Goal: Task Accomplishment & Management: Complete application form

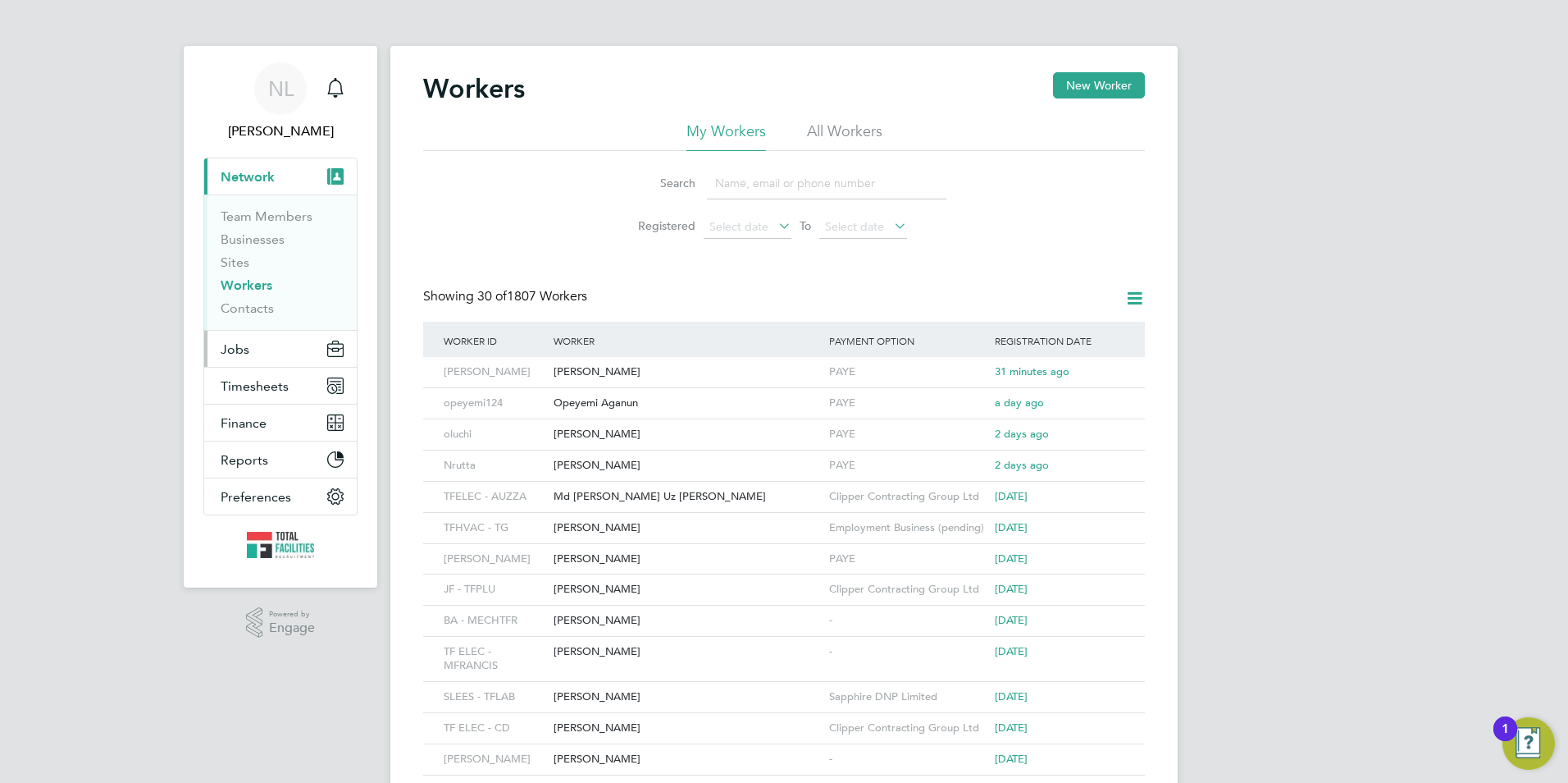
click at [283, 358] on button "Jobs" at bounding box center [281, 349] width 153 height 36
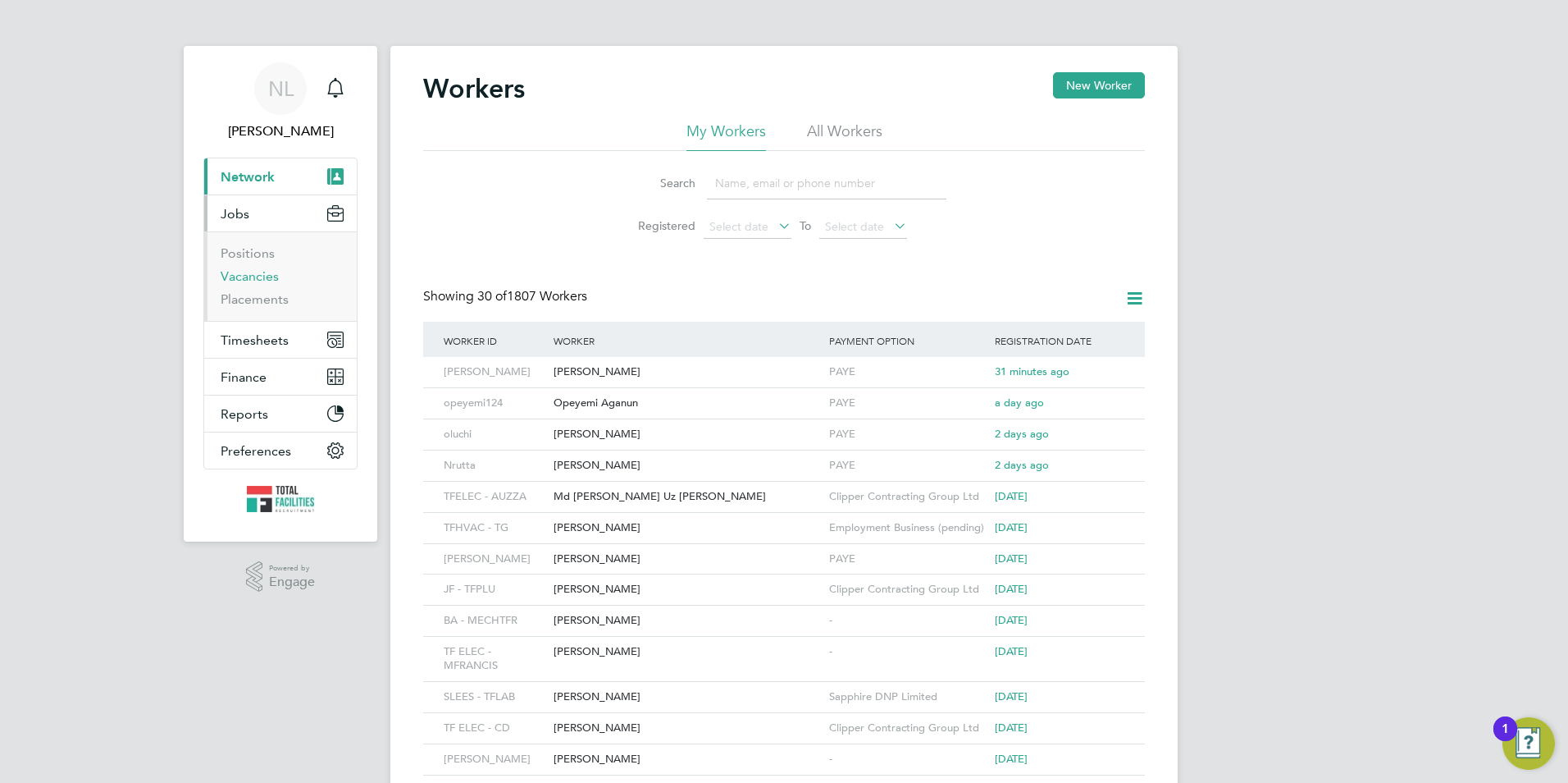
click at [265, 280] on link "Vacancies" at bounding box center [249, 277] width 58 height 16
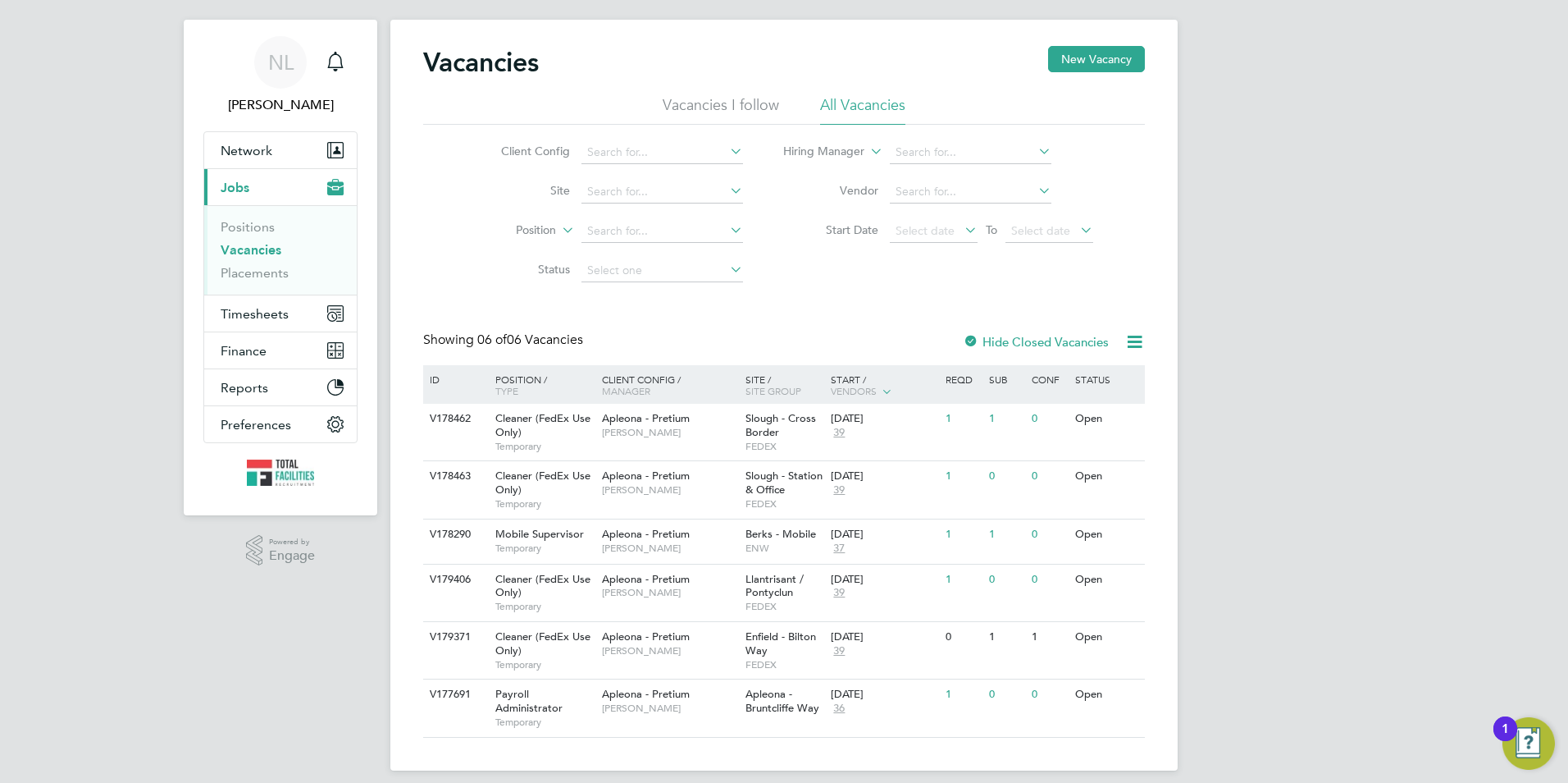
scroll to position [40, 0]
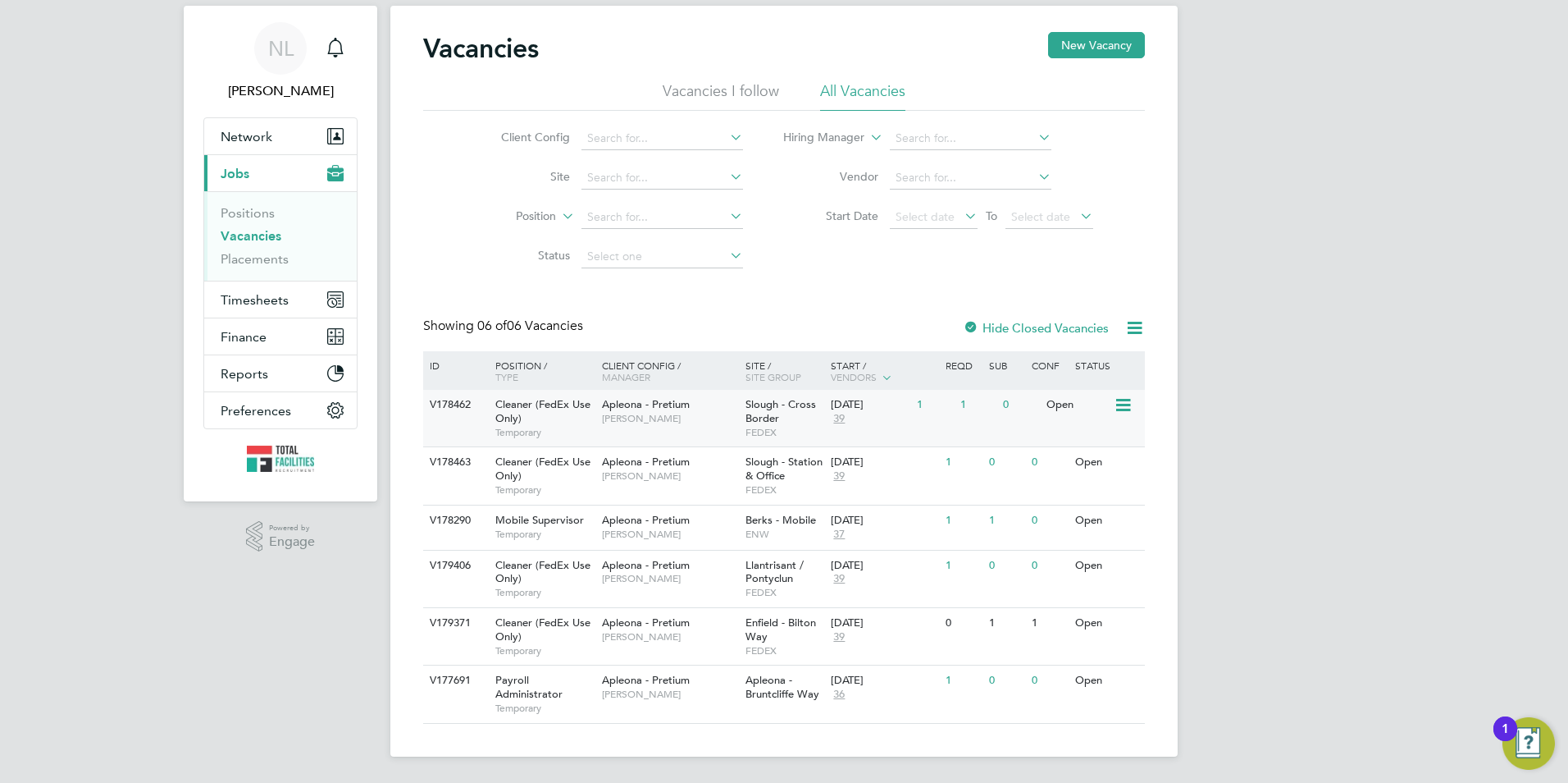
click at [842, 410] on div "[DATE] 39" at bounding box center [869, 412] width 86 height 44
click at [249, 303] on span "Timesheets" at bounding box center [254, 300] width 68 height 16
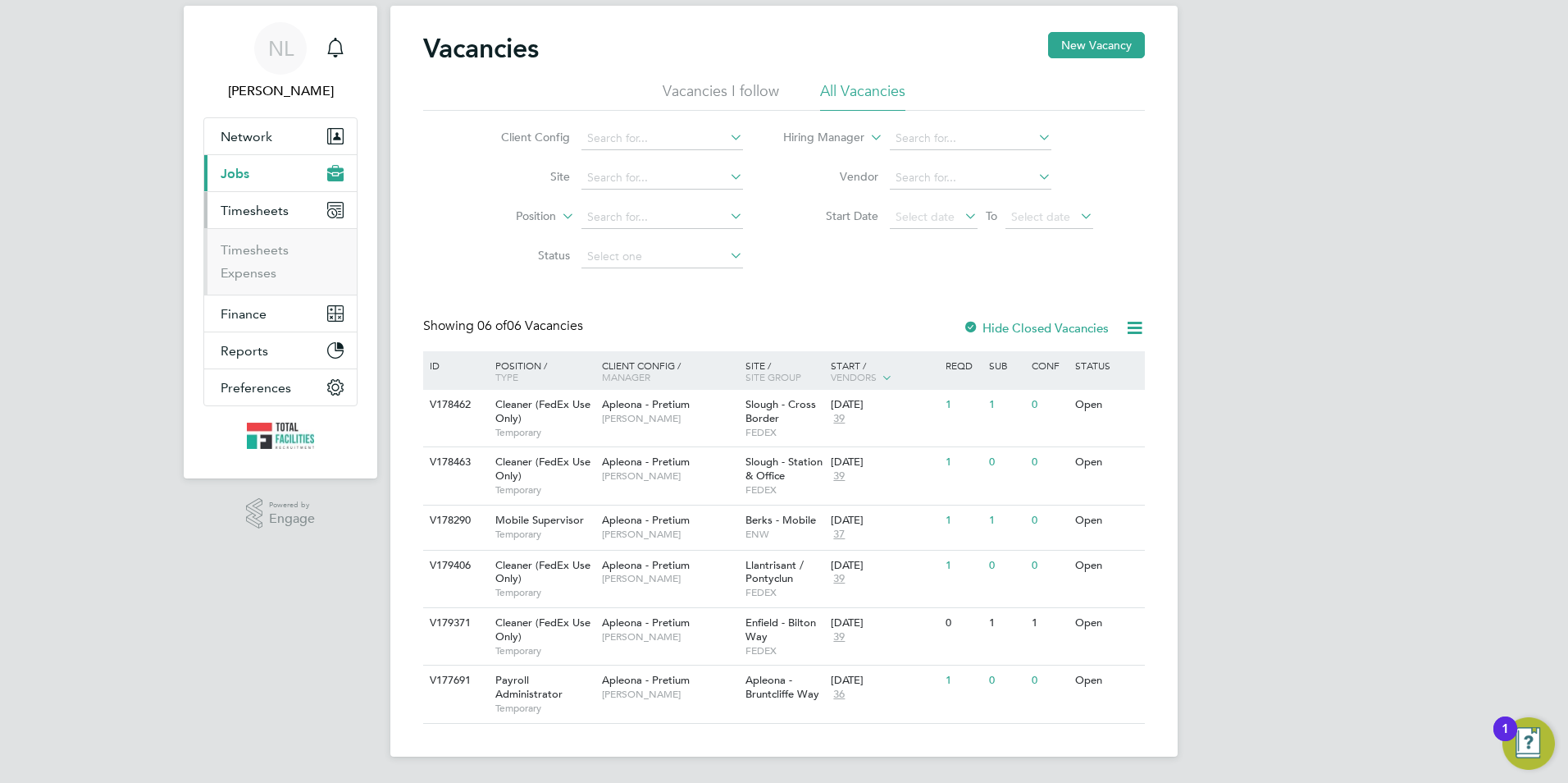
click at [245, 260] on li "Timesheets" at bounding box center [282, 254] width 123 height 23
click at [247, 250] on link "Timesheets" at bounding box center [254, 250] width 68 height 16
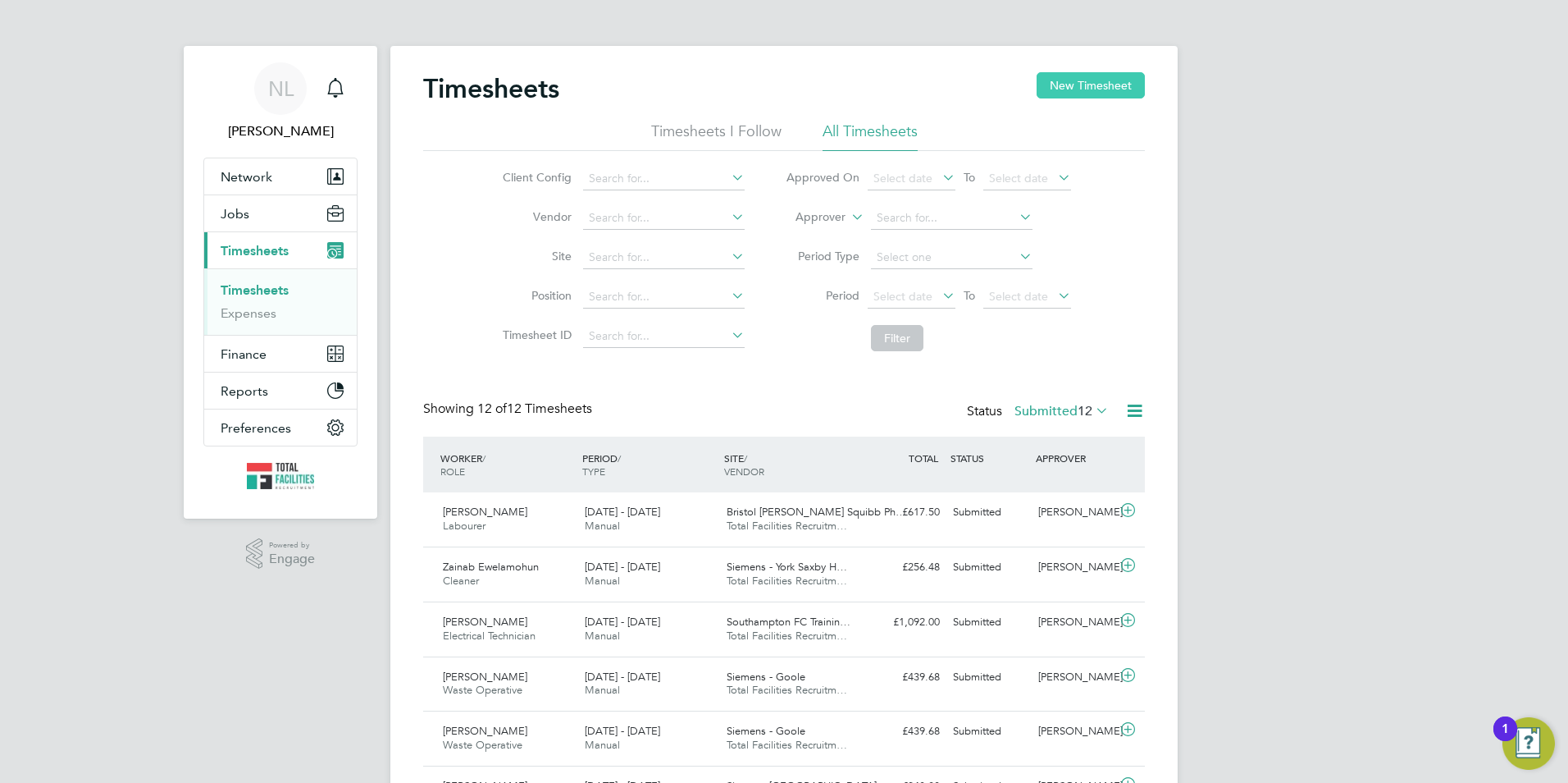
click at [1061, 80] on button "New Timesheet" at bounding box center [1091, 85] width 109 height 27
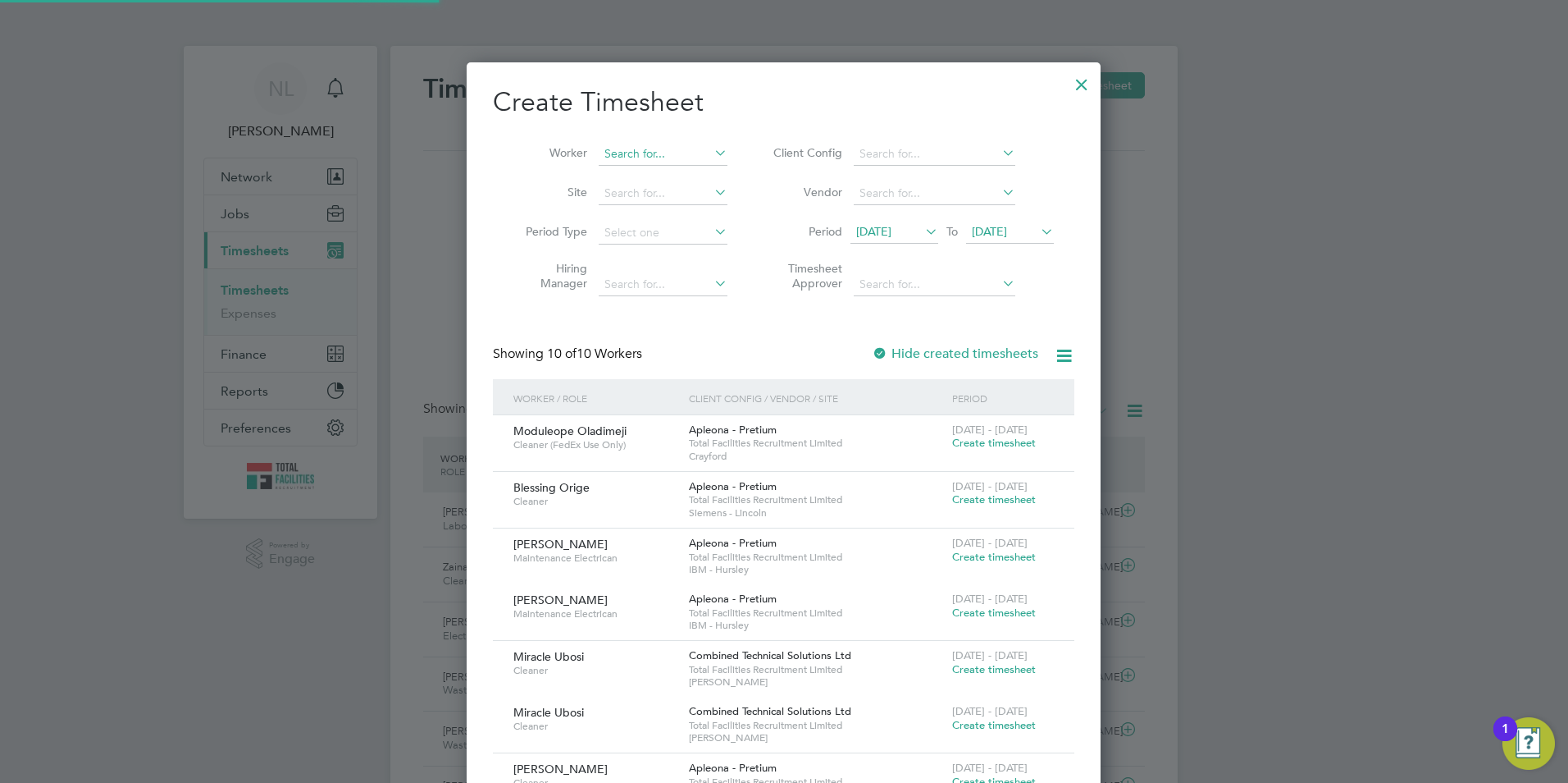
click at [629, 163] on input at bounding box center [663, 154] width 129 height 23
drag, startPoint x: 1079, startPoint y: 83, endPoint x: 1109, endPoint y: 331, distance: 249.8
click at [1080, 83] on div at bounding box center [1082, 80] width 29 height 29
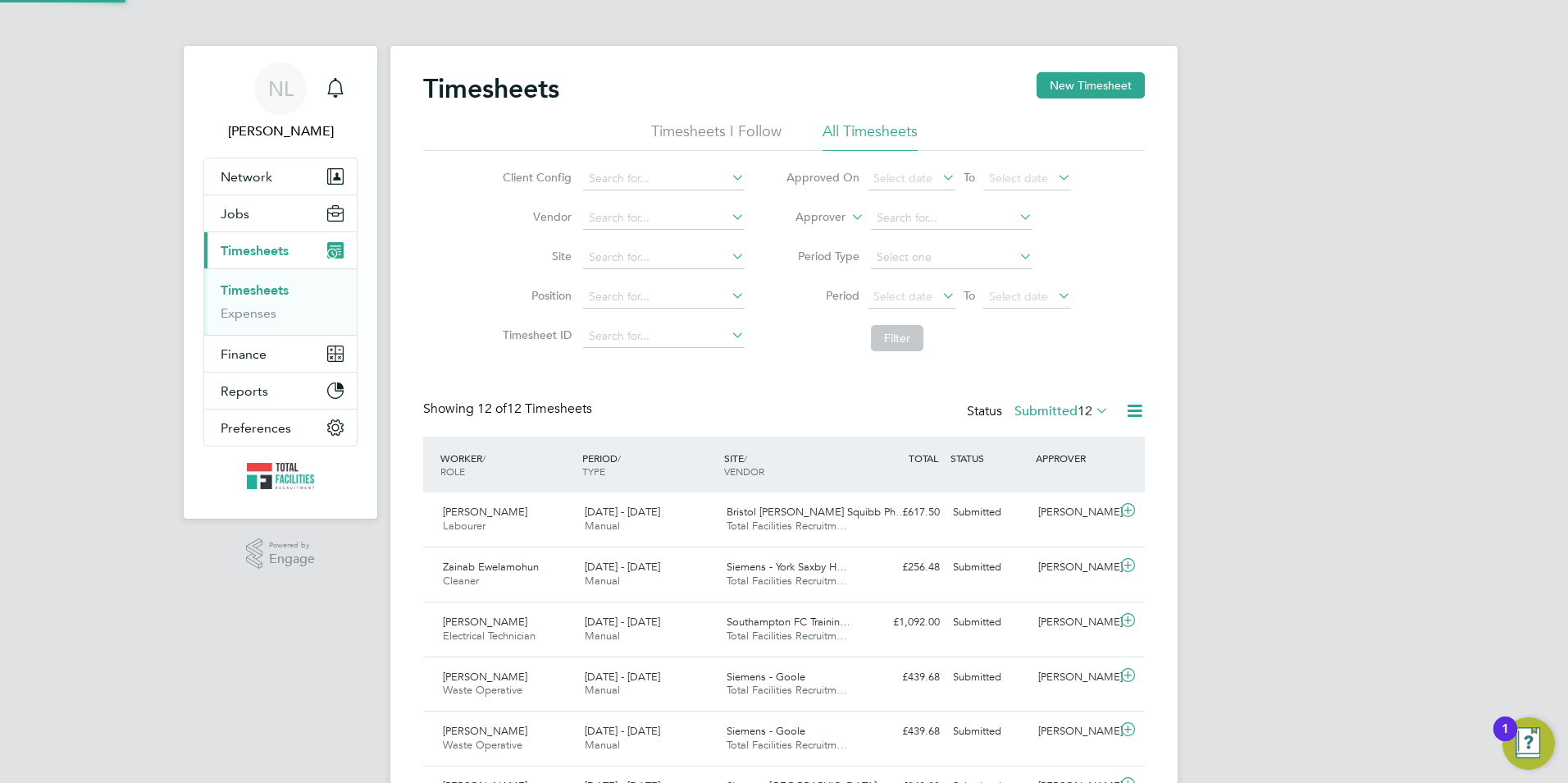
click at [1058, 402] on div "Status Submitted 12" at bounding box center [1039, 412] width 145 height 23
drag, startPoint x: 1058, startPoint y: 406, endPoint x: 1058, endPoint y: 424, distance: 18.0
click at [1060, 406] on label "Submitted 12" at bounding box center [1062, 411] width 94 height 16
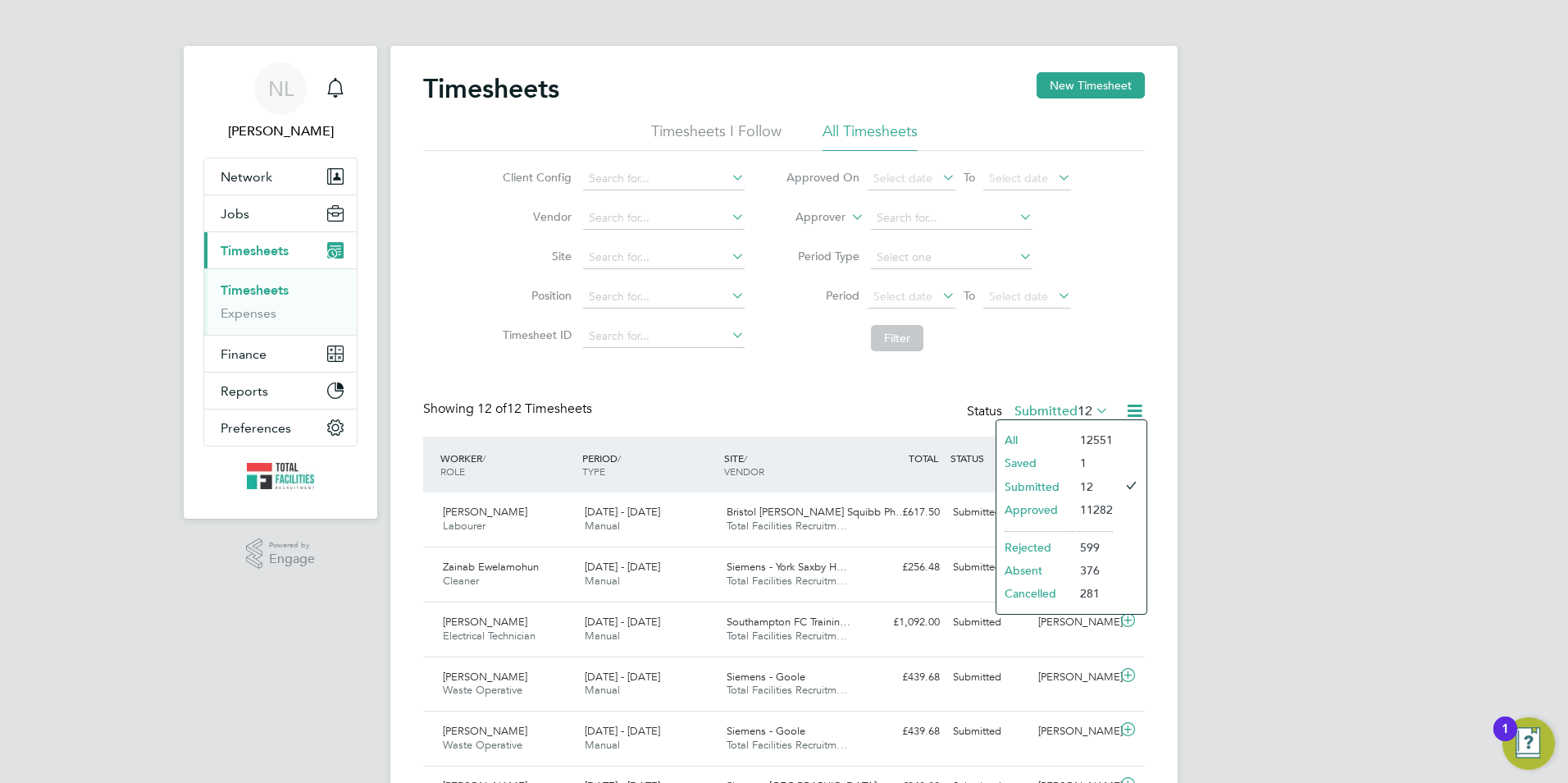
click at [1042, 504] on li "Approved" at bounding box center [1033, 510] width 76 height 23
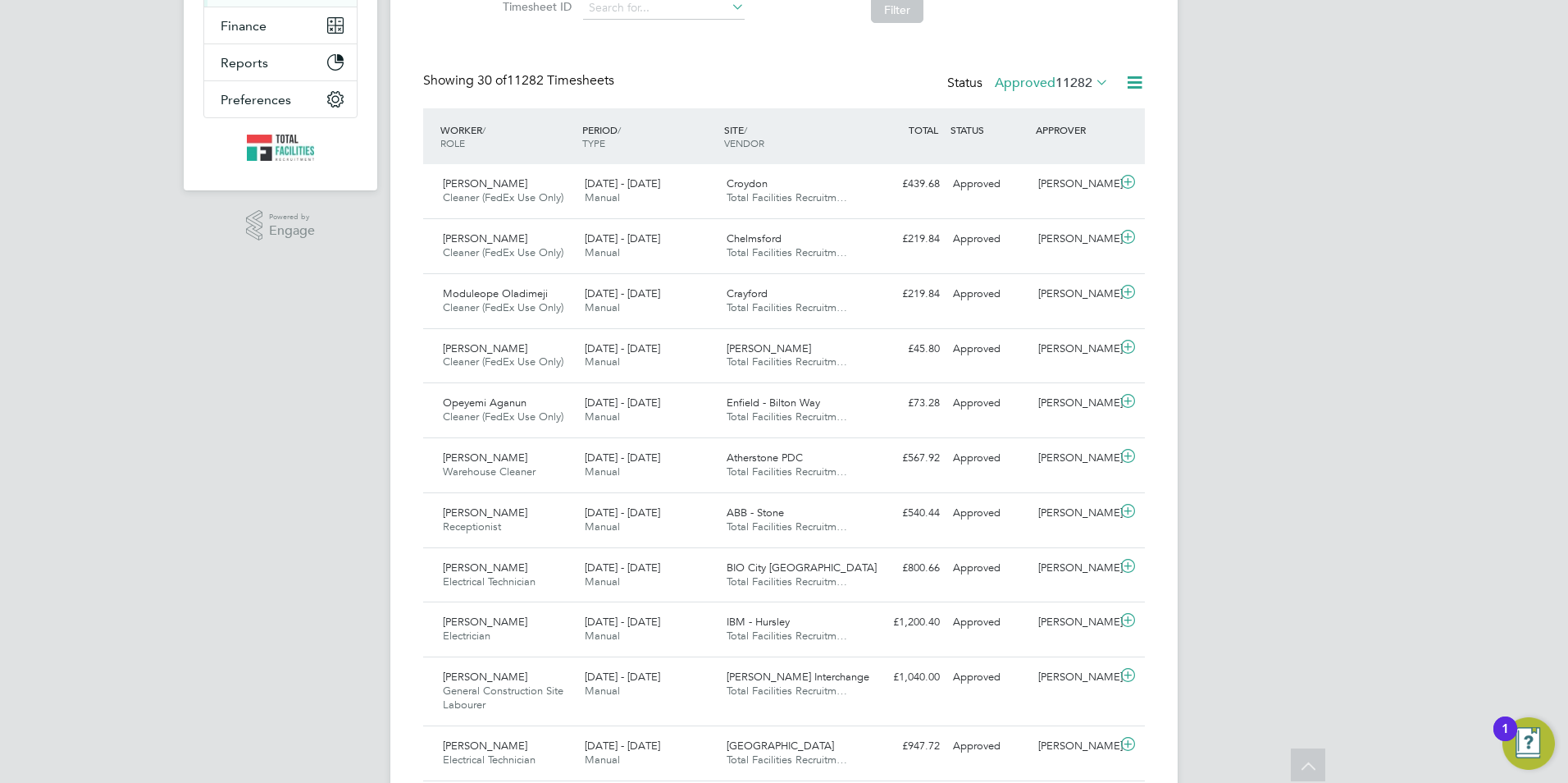
click at [1073, 77] on span "11282" at bounding box center [1073, 83] width 36 height 16
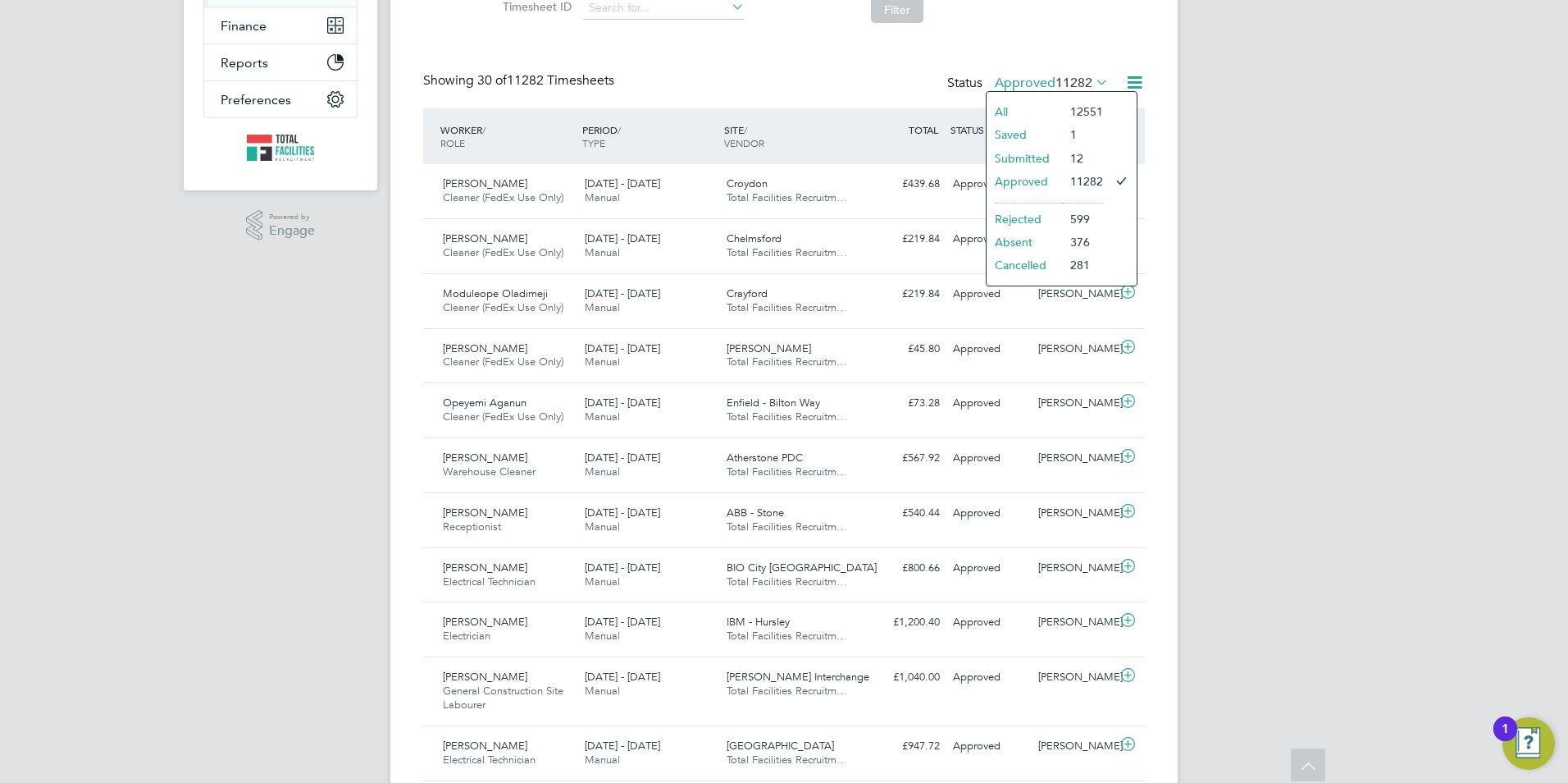
click at [1055, 217] on li "Rejected" at bounding box center [1024, 219] width 76 height 23
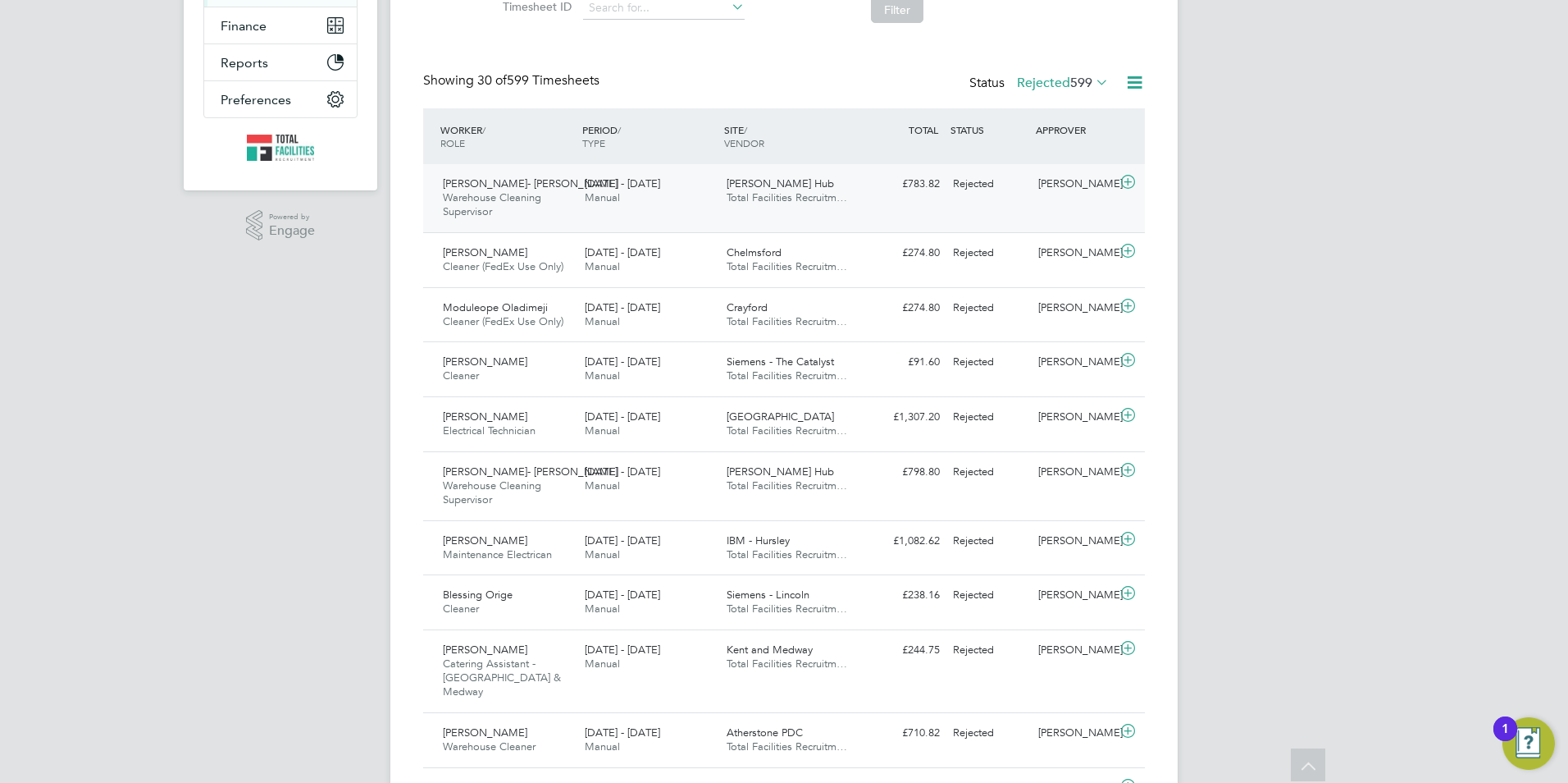
click at [1030, 216] on div "[PERSON_NAME]- [PERSON_NAME] Warehouse Cleaning Supervisor [DATE] - [DATE] [DAT…" at bounding box center [784, 198] width 721 height 69
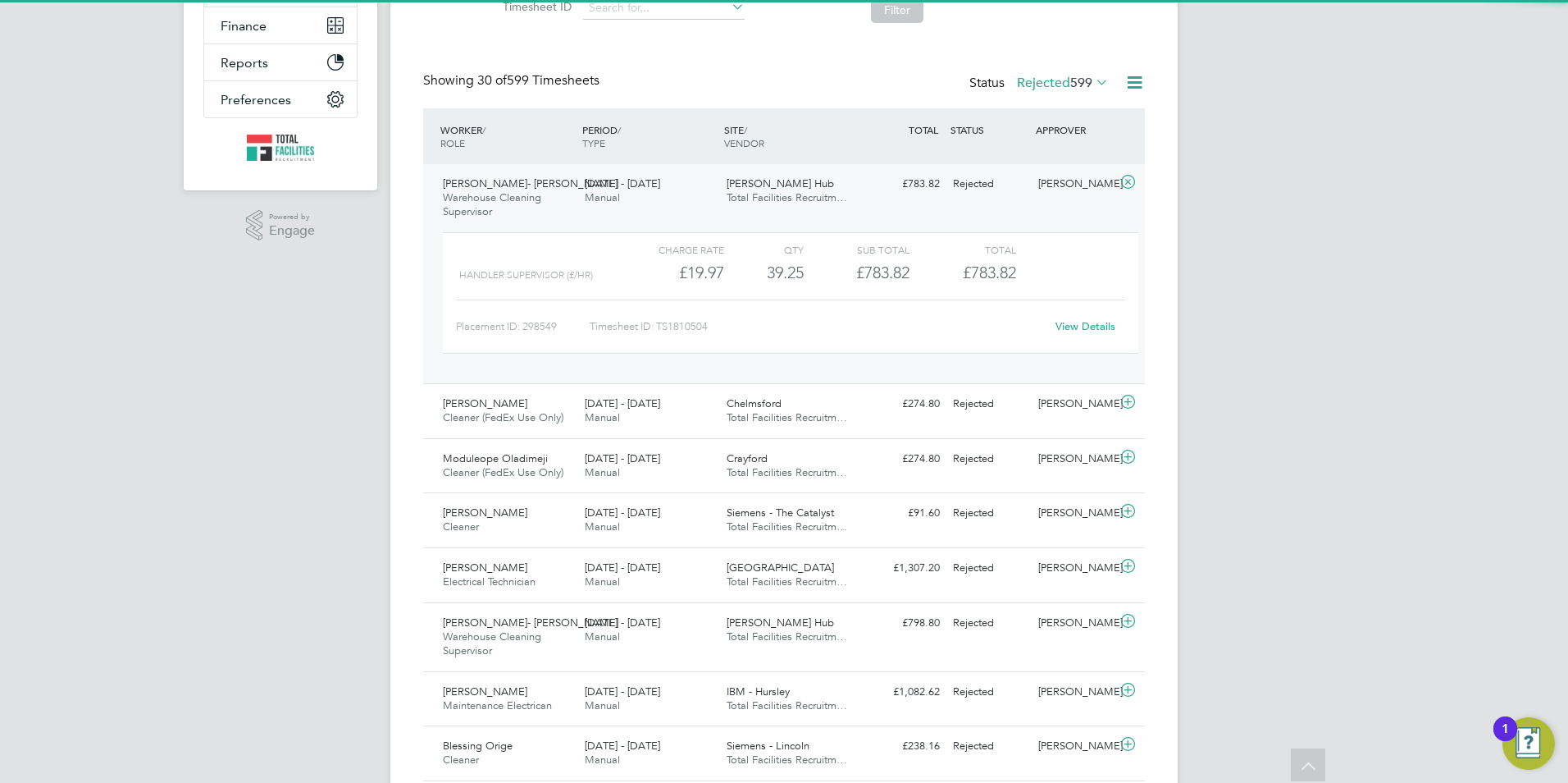
click at [1066, 326] on link "View Details" at bounding box center [1085, 327] width 60 height 14
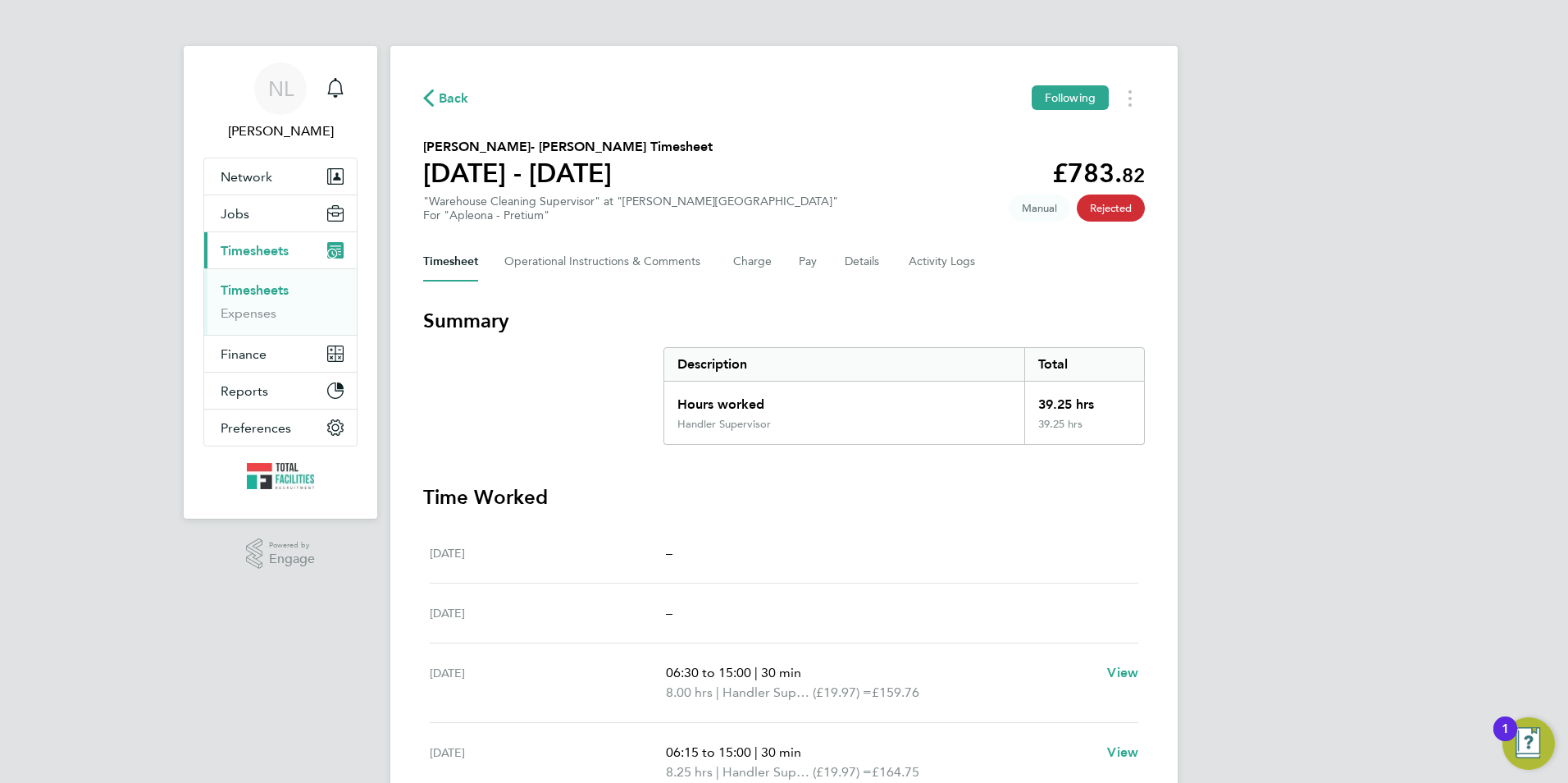
click at [780, 263] on div "Timesheet Operational Instructions & Comments Charge Pay Details Activity Logs" at bounding box center [784, 262] width 721 height 39
click at [707, 263] on Comments-tab "Operational Instructions & Comments" at bounding box center [606, 262] width 203 height 39
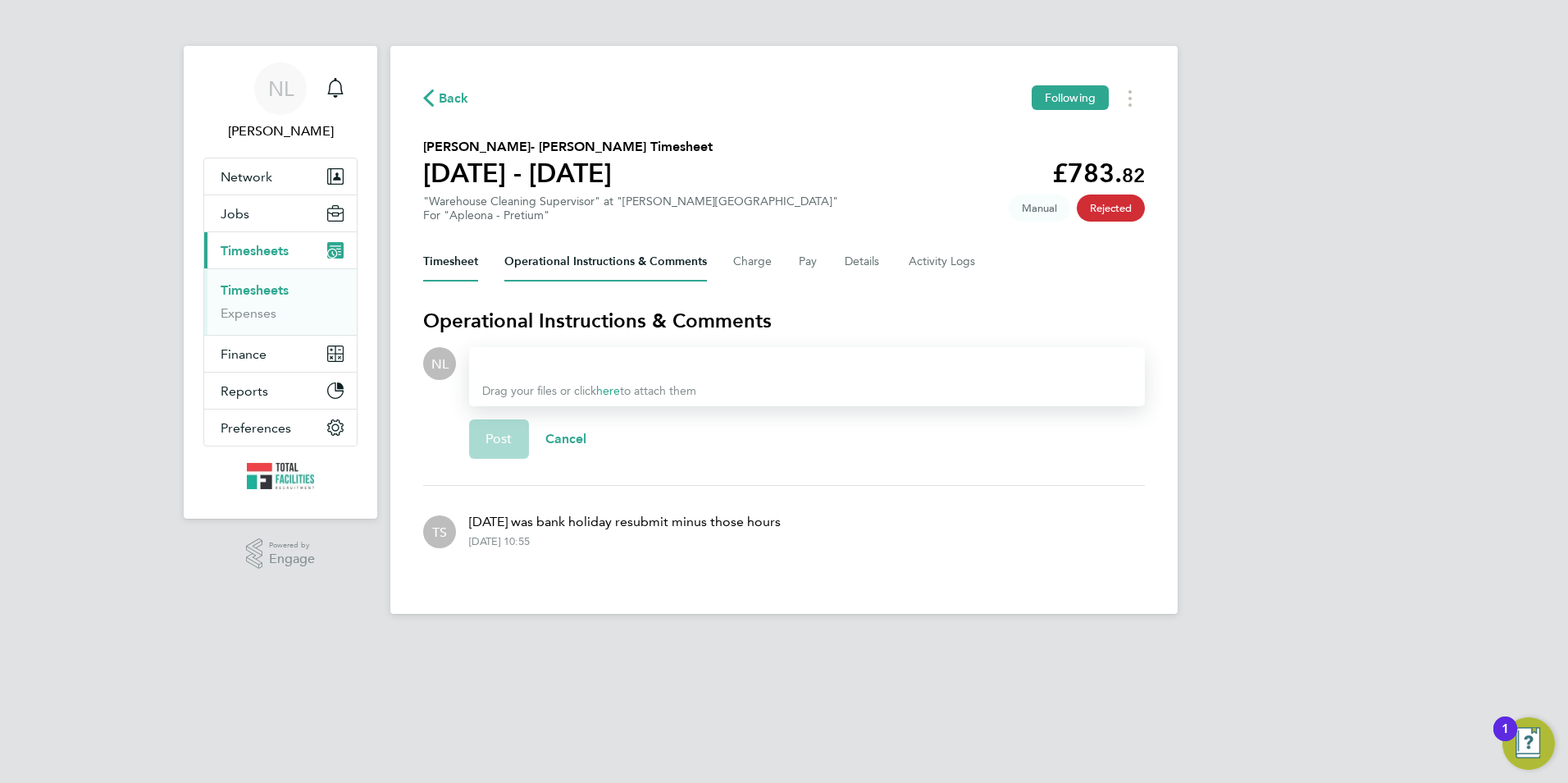
click at [462, 252] on button "Timesheet" at bounding box center [451, 262] width 55 height 39
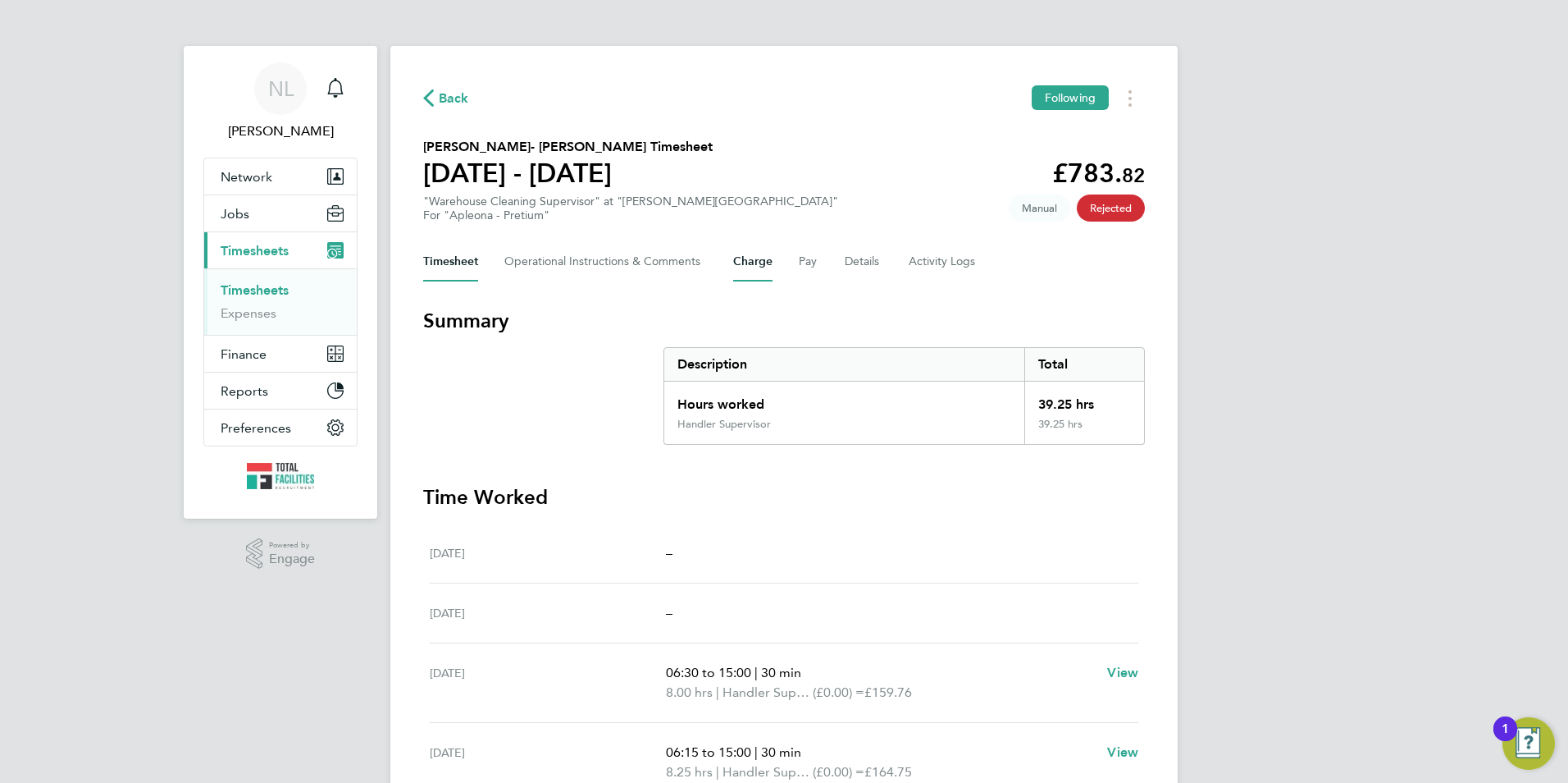
click at [750, 258] on button "Charge" at bounding box center [752, 262] width 39 height 39
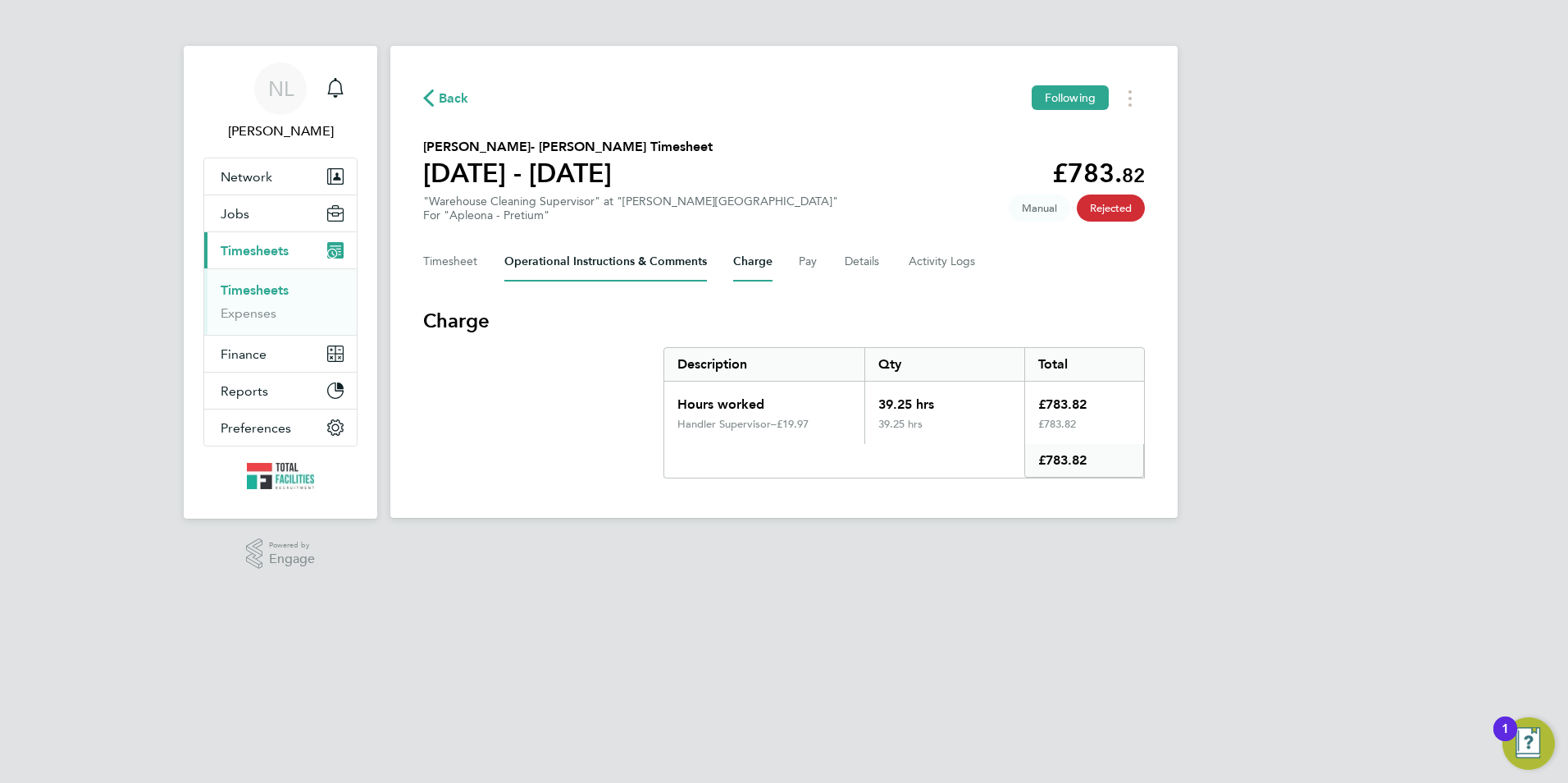
click at [669, 261] on Comments-tab "Operational Instructions & Comments" at bounding box center [606, 262] width 203 height 39
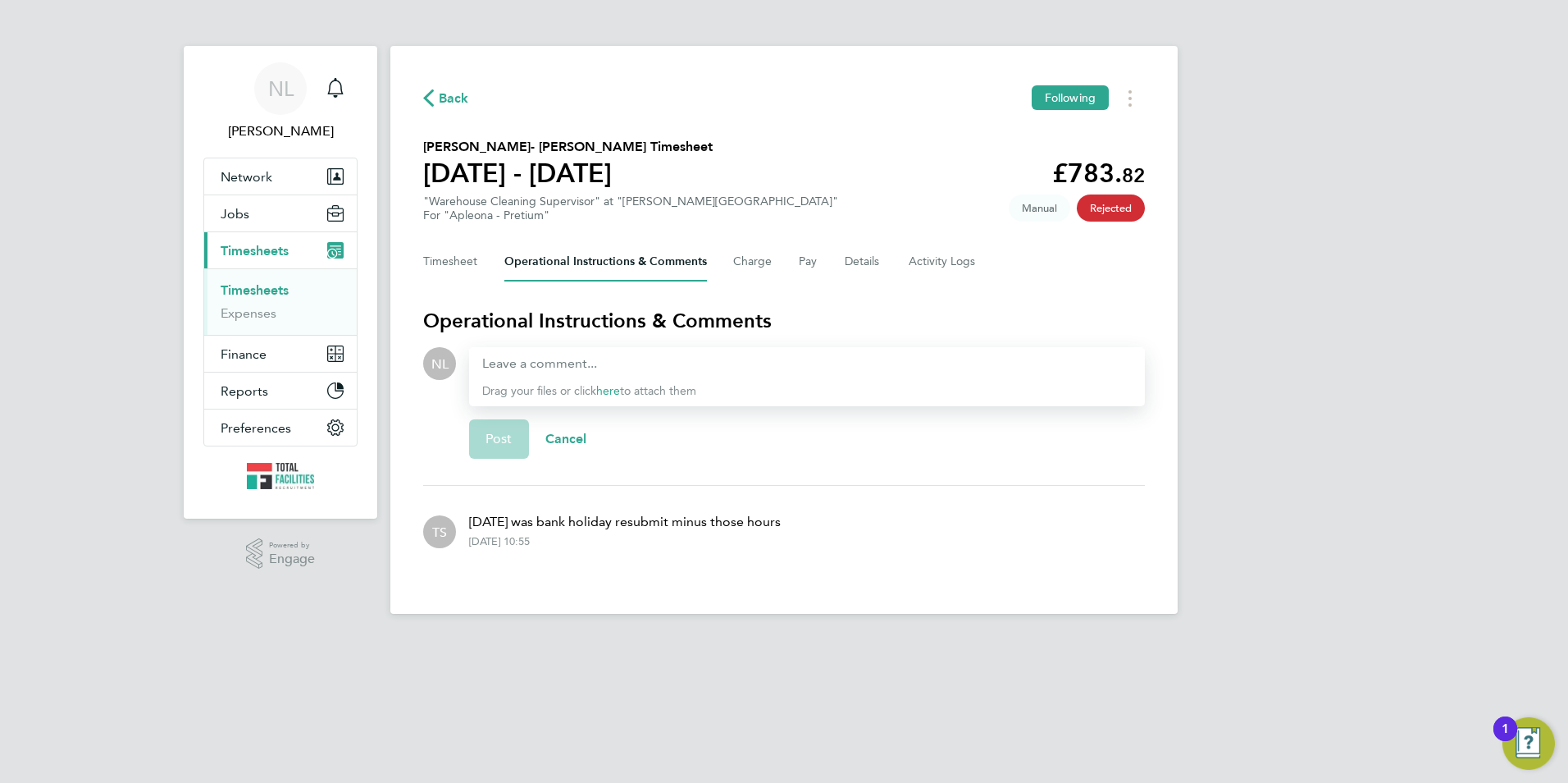
click at [447, 532] on div "TS Monday was bank holiday resubmit minus those hours 29 Aug 2025, 10:55" at bounding box center [784, 530] width 721 height 62
click at [446, 532] on span "TS" at bounding box center [439, 531] width 15 height 18
drag, startPoint x: 446, startPoint y: 532, endPoint x: 401, endPoint y: 529, distance: 45.1
click at [401, 529] on div "Back Following Michael Taylor- Lane's Timesheet 23 - 29 Aug 2025 £783. 82 "Ware…" at bounding box center [784, 330] width 787 height 568
click at [469, 542] on div "29 Aug 2025, 10:55" at bounding box center [499, 541] width 60 height 13
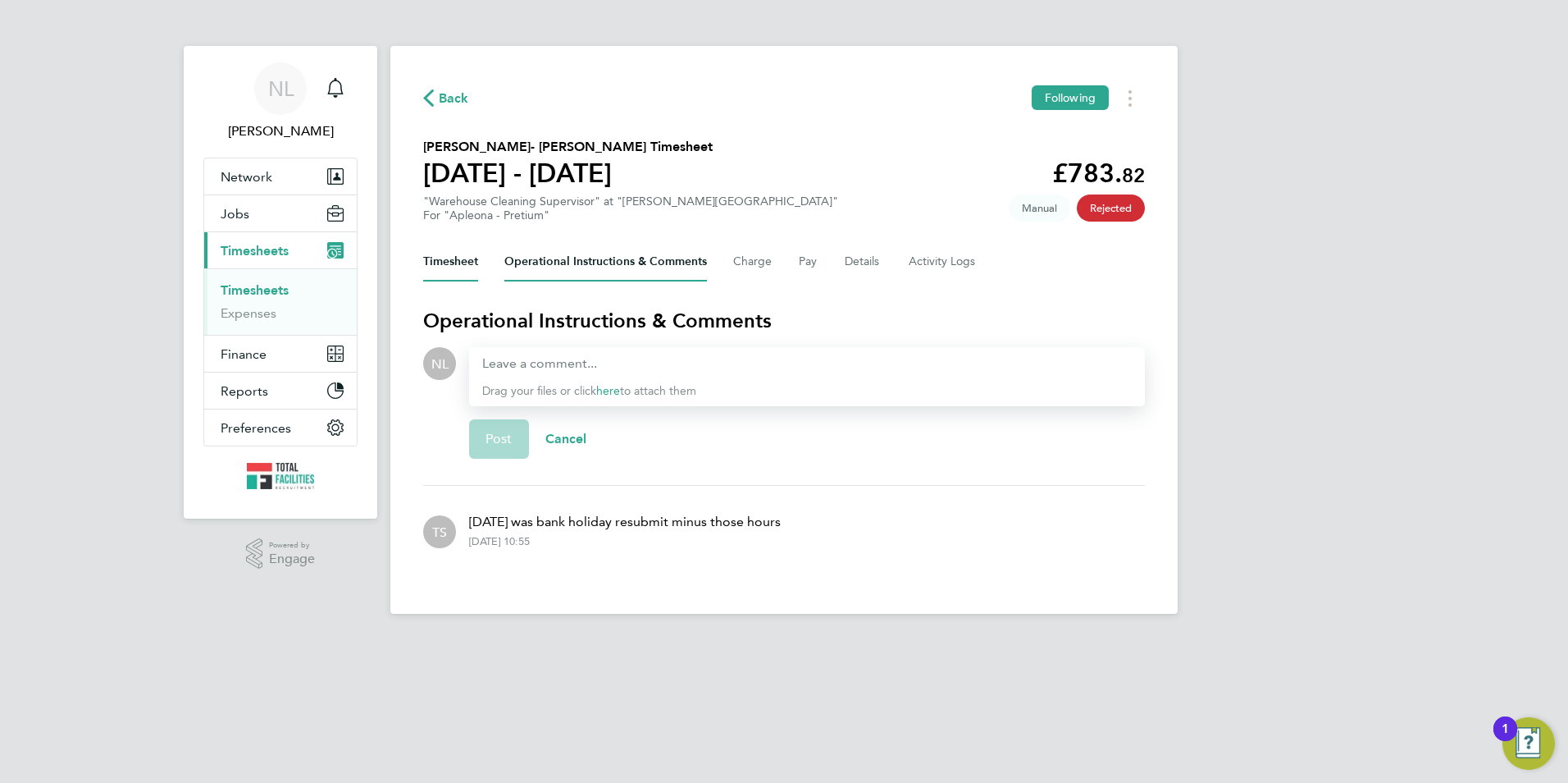
click at [445, 268] on button "Timesheet" at bounding box center [451, 262] width 55 height 39
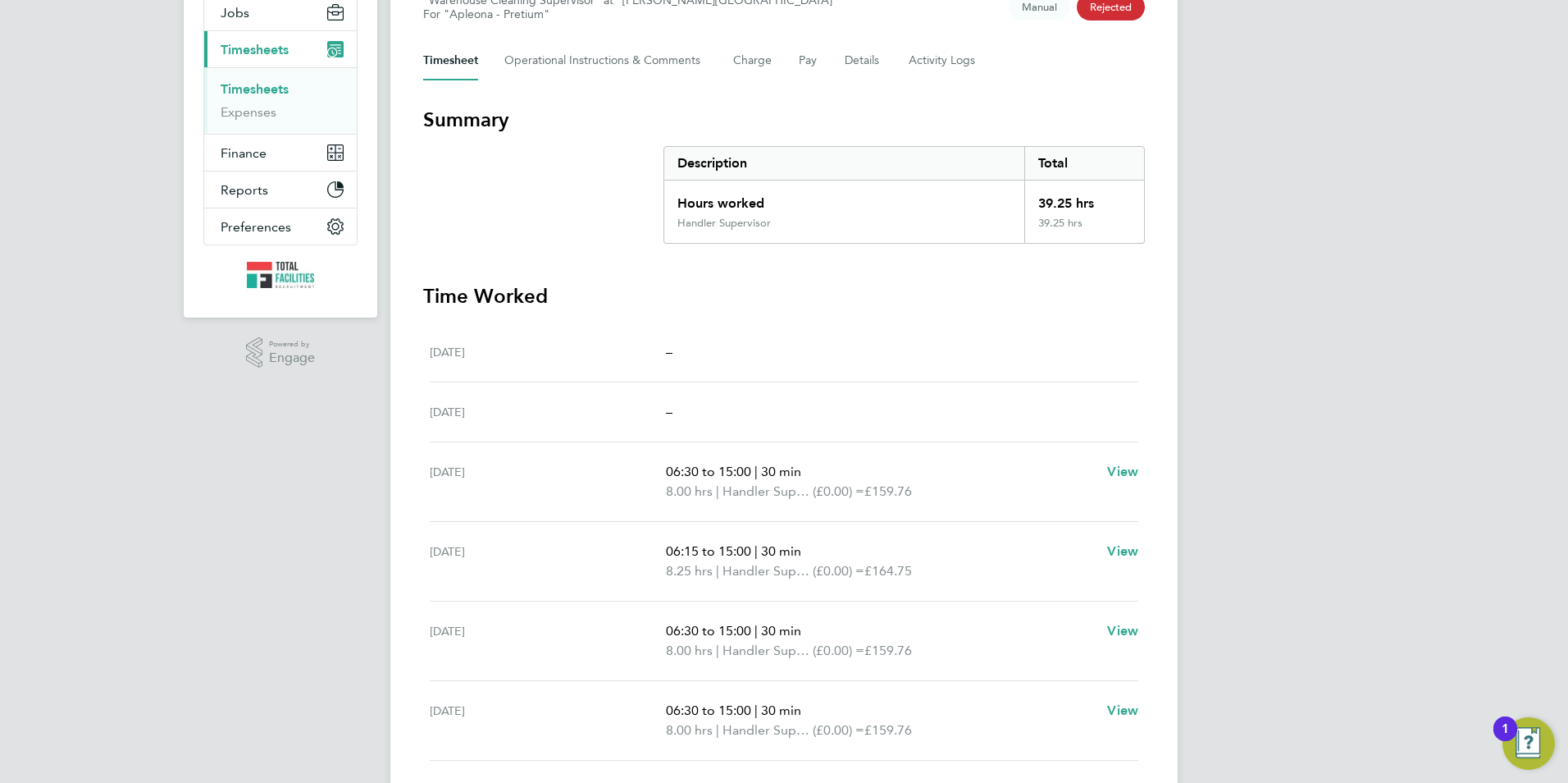
scroll to position [78, 0]
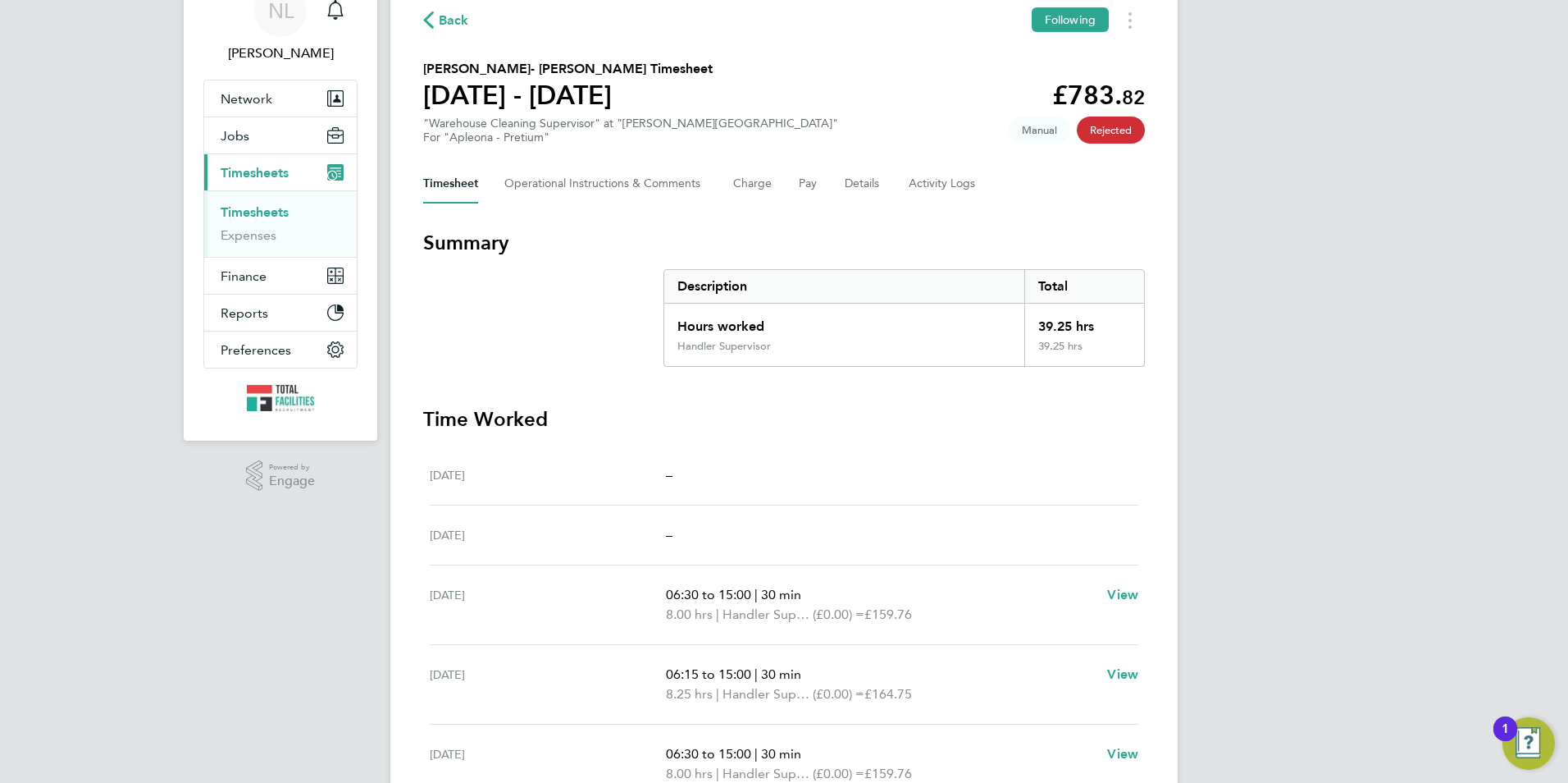
click at [459, 10] on button "Back" at bounding box center [446, 20] width 46 height 20
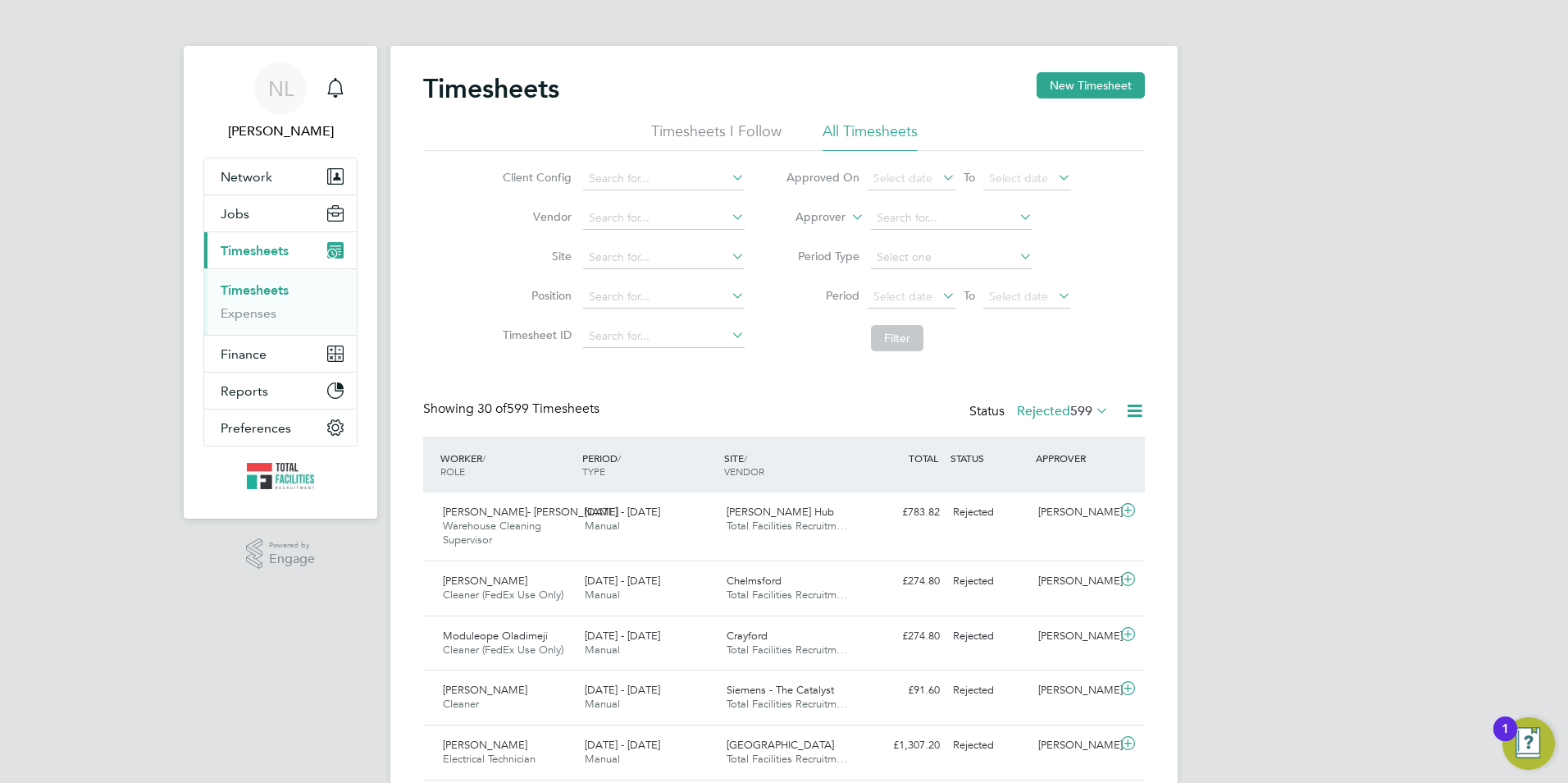
click at [1050, 407] on label "Rejected 599" at bounding box center [1062, 411] width 92 height 16
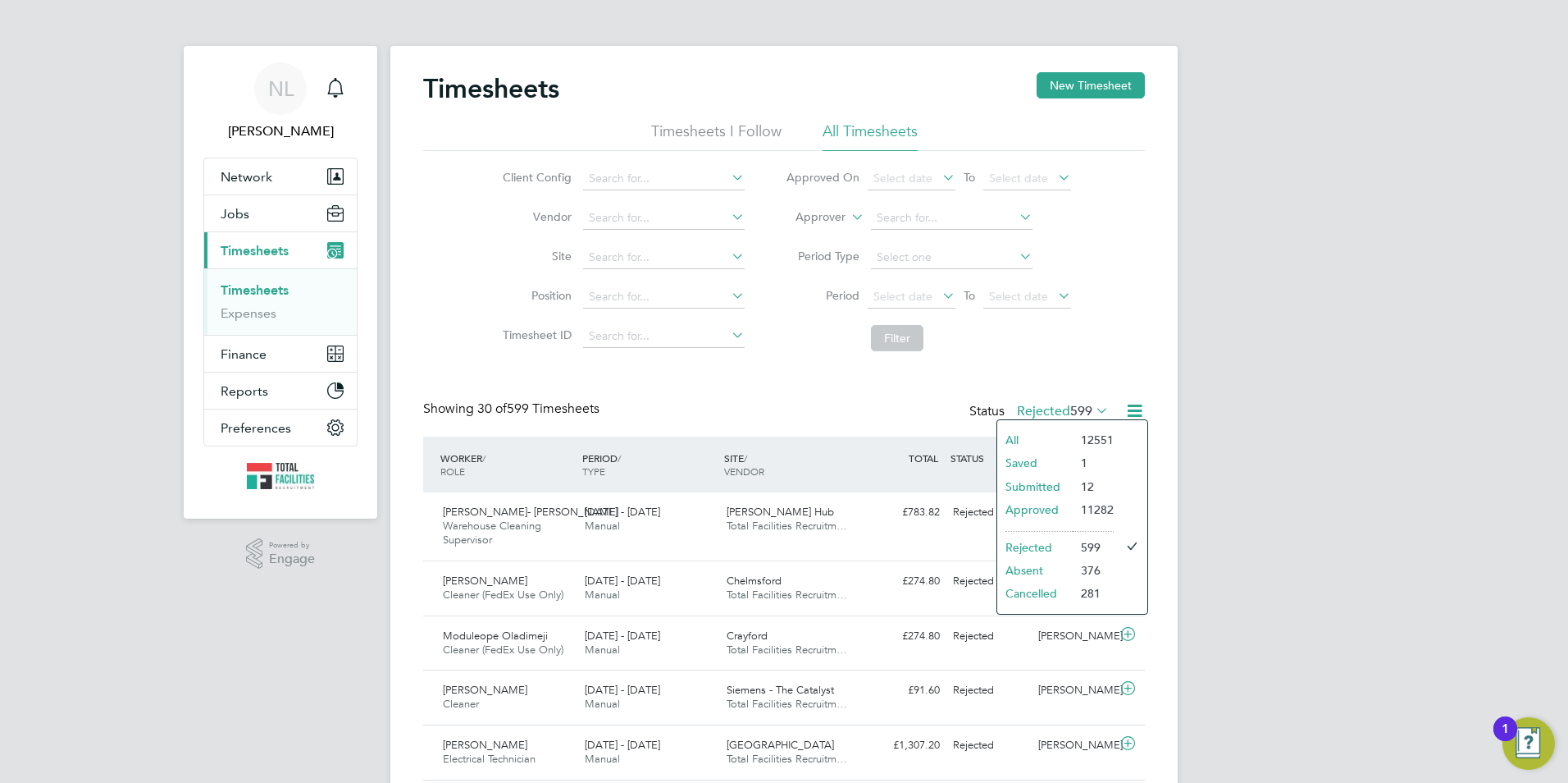
click at [1041, 488] on li "Submitted" at bounding box center [1034, 487] width 76 height 23
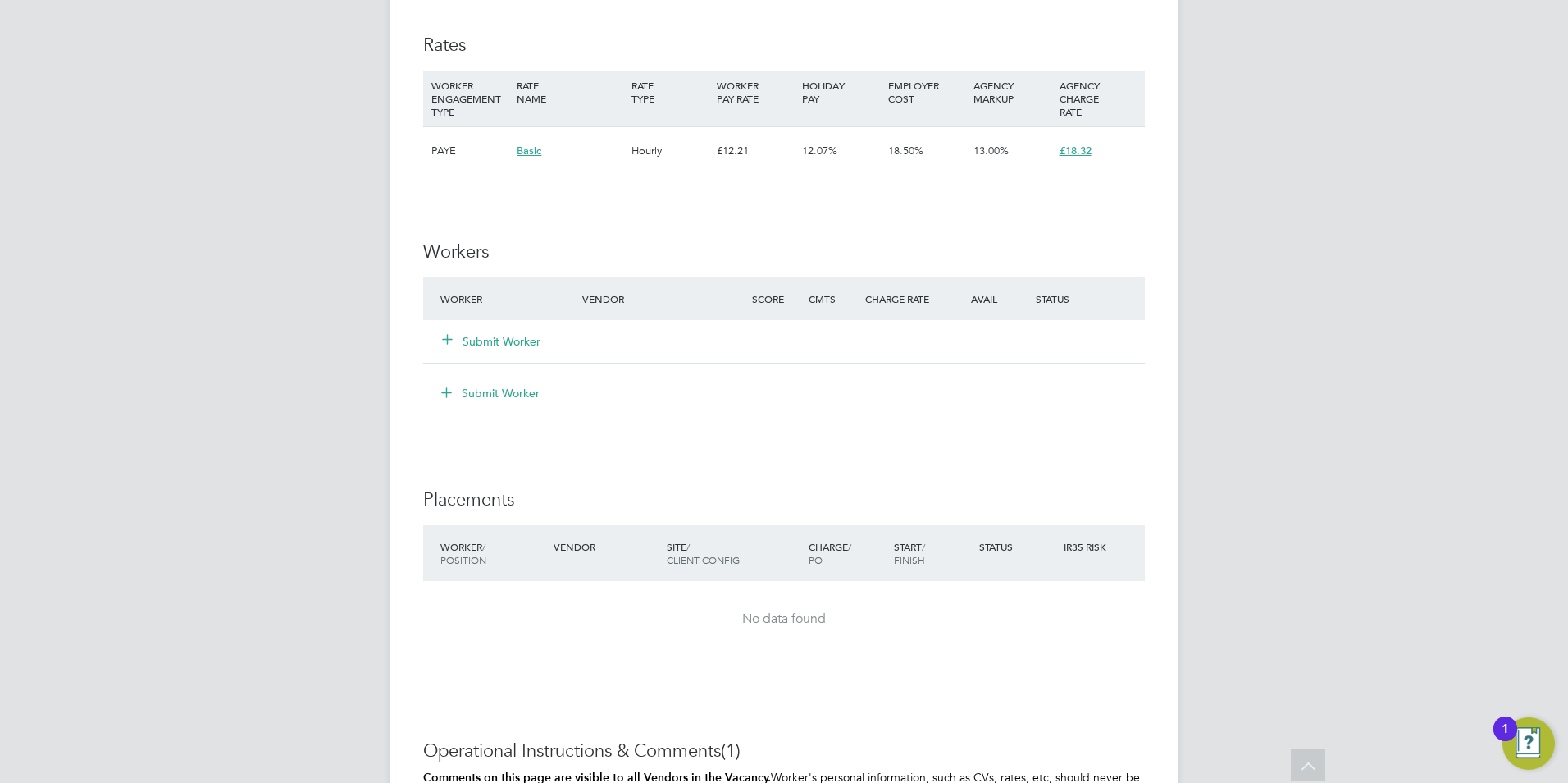
scroll to position [1376, 0]
click at [494, 353] on button "Submit Worker" at bounding box center [492, 345] width 99 height 16
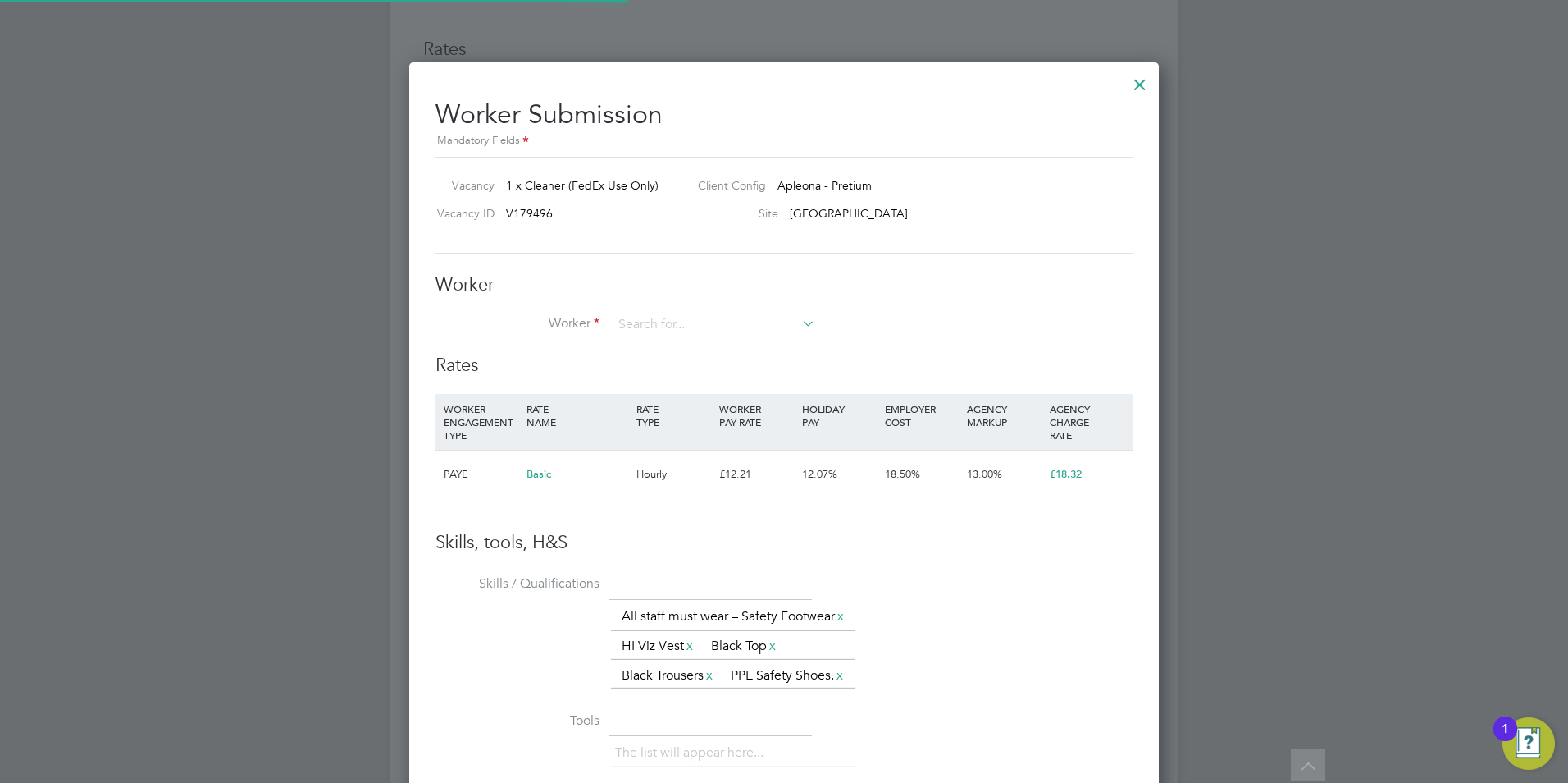
scroll to position [0, 0]
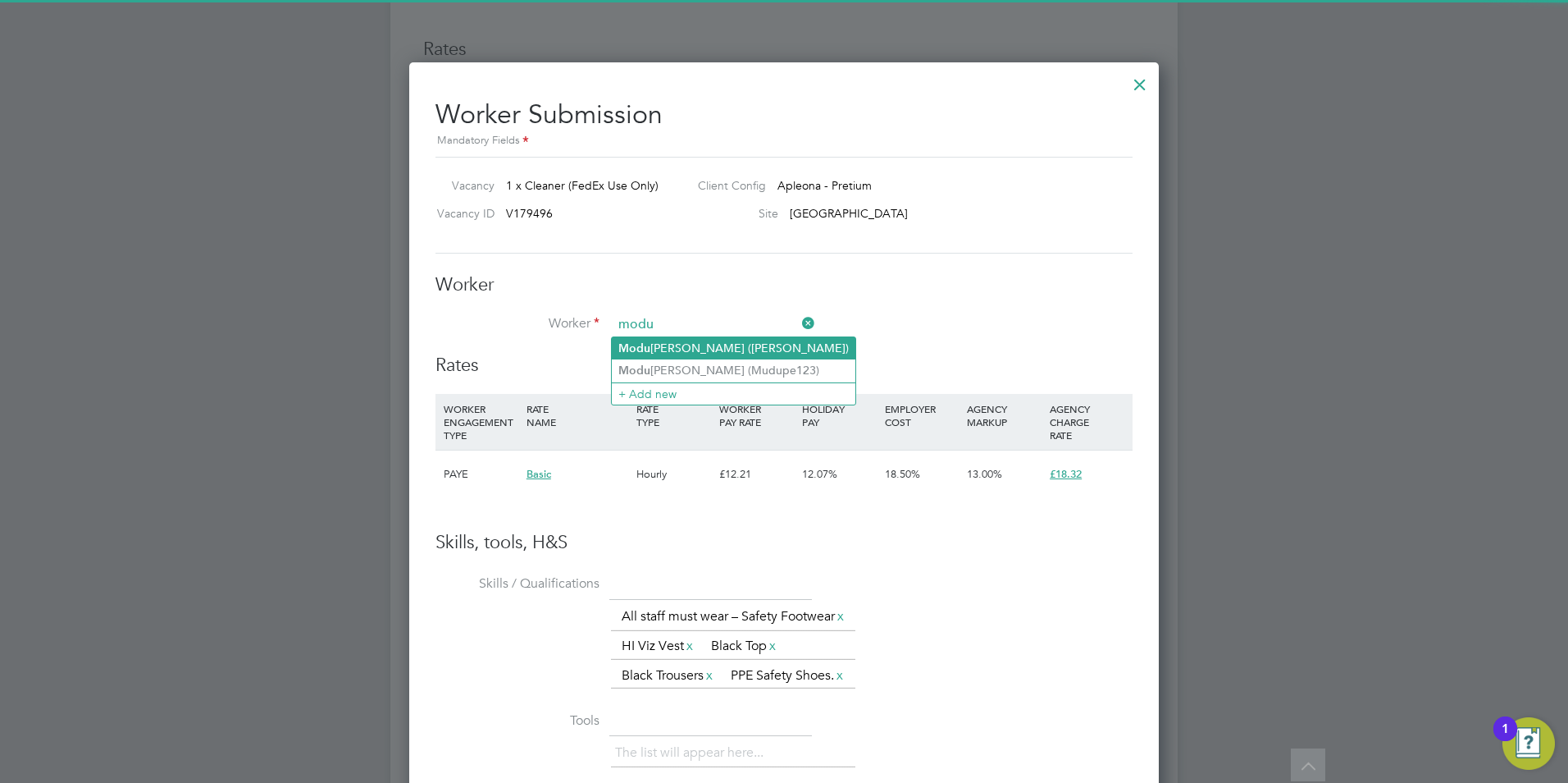
click at [716, 346] on li "Modu leope Oladimeji (OLADIMEJI)" at bounding box center [734, 348] width 244 height 22
type input "Moduleope Oladimeji (OLADIMEJI)"
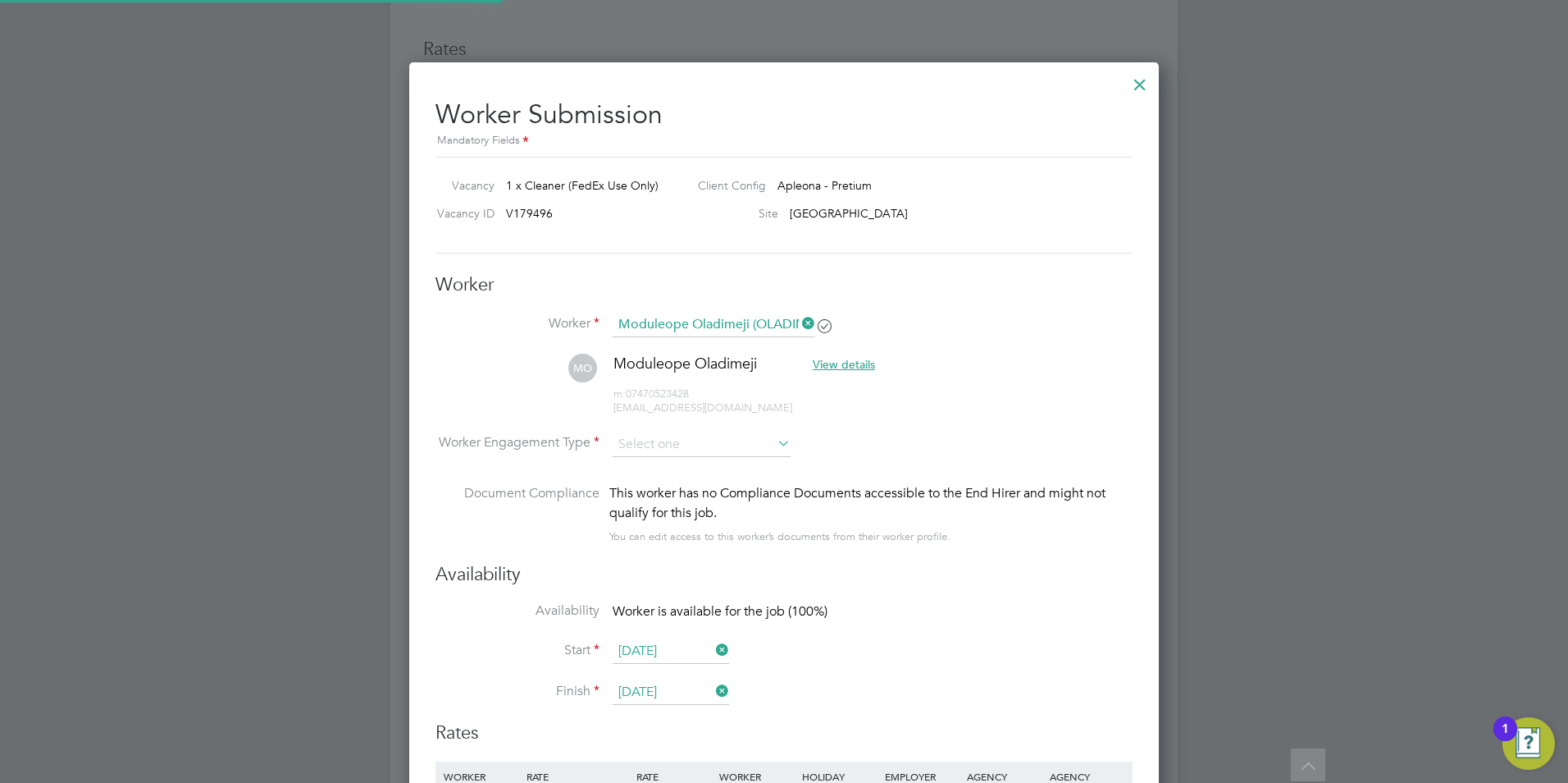
scroll to position [1465, 751]
click at [668, 441] on input at bounding box center [702, 445] width 178 height 25
click at [663, 491] on li "PAYE" at bounding box center [702, 488] width 180 height 21
type input "PAYE"
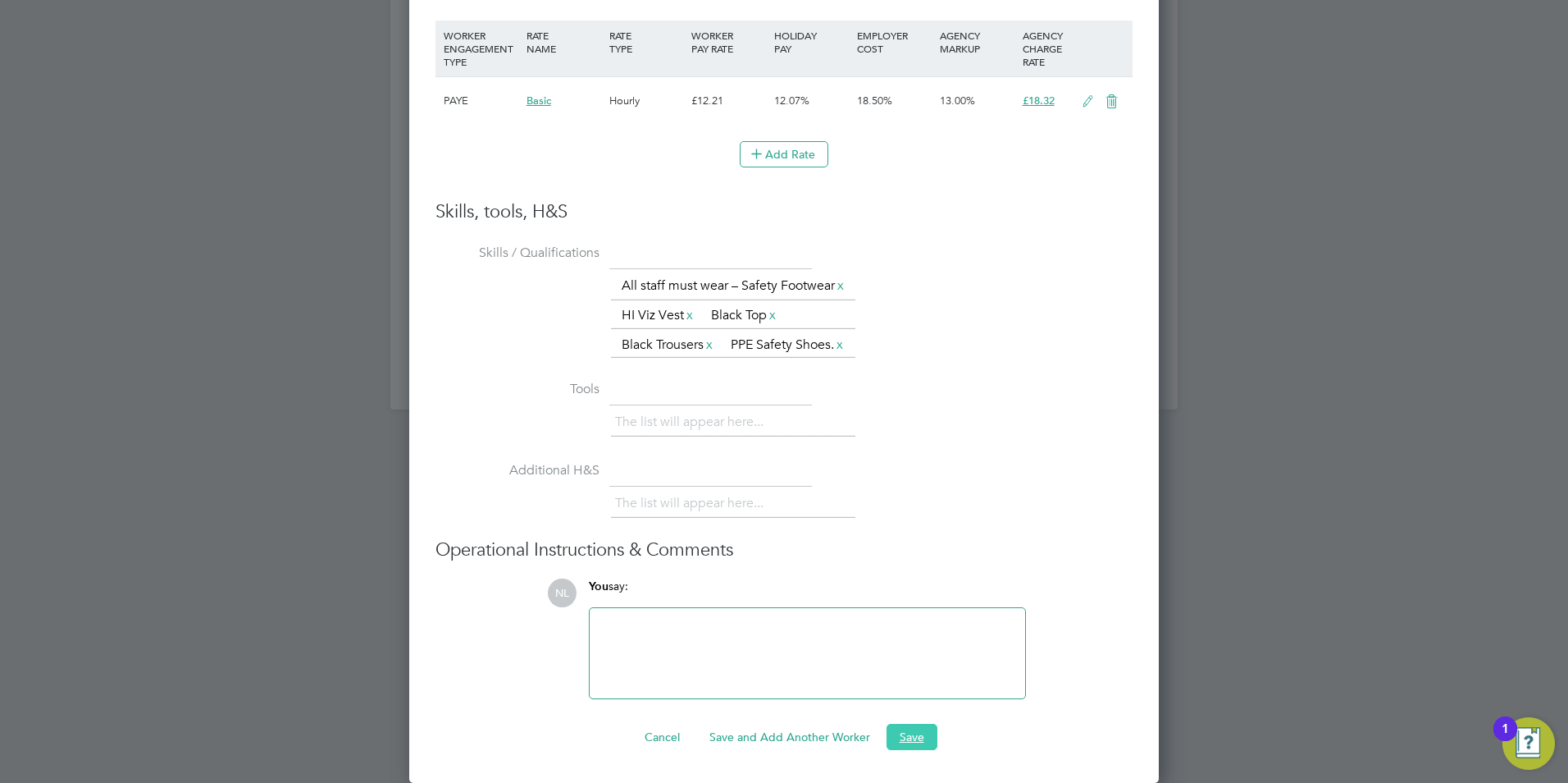
click at [913, 727] on button "Save" at bounding box center [912, 737] width 51 height 27
